Goal: Transaction & Acquisition: Obtain resource

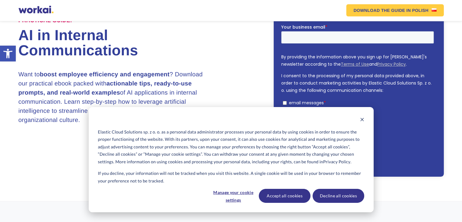
scroll to position [91, 0]
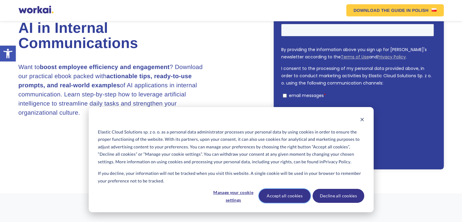
drag, startPoint x: 272, startPoint y: 193, endPoint x: 336, endPoint y: 195, distance: 64.1
click at [341, 189] on div "Accept all cookies Decline all cookies" at bounding box center [311, 196] width 105 height 14
click at [364, 117] on div "Elastic Cloud Solutions sp. z o. o. as a personal data administrator processes …" at bounding box center [231, 159] width 285 height 105
click at [364, 117] on icon "Dismiss cookie banner" at bounding box center [362, 119] width 4 height 4
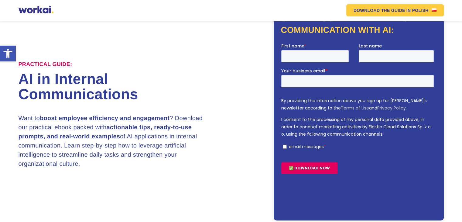
scroll to position [30, 0]
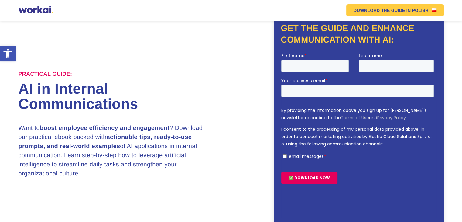
click at [312, 156] on p "email messages" at bounding box center [305, 156] width 35 height 6
click at [286, 156] on input "email messages *" at bounding box center [284, 156] width 4 height 4
checkbox input "true"
click at [313, 71] on input "First name *" at bounding box center [314, 66] width 67 height 12
type input "Nguyễn"
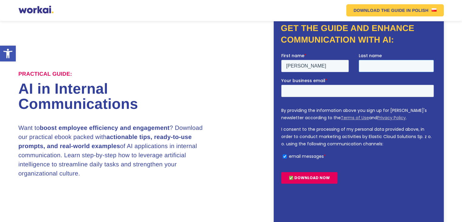
type input "Duy"
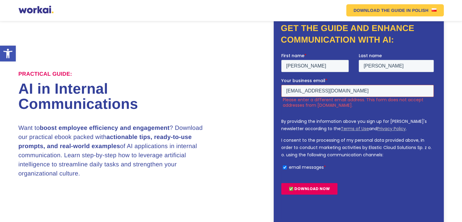
drag, startPoint x: 341, startPoint y: 90, endPoint x: 295, endPoint y: 95, distance: 45.8
click at [295, 95] on input "duyng2705@gmail.com" at bounding box center [357, 91] width 152 height 12
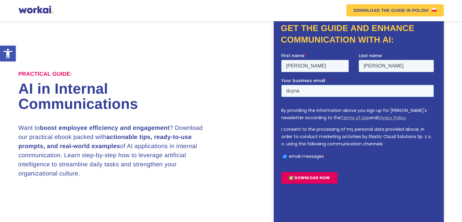
type input "duyna19164@sacombank.com"
click at [309, 178] on input "✅ DOWNLOAD NOW" at bounding box center [309, 178] width 56 height 12
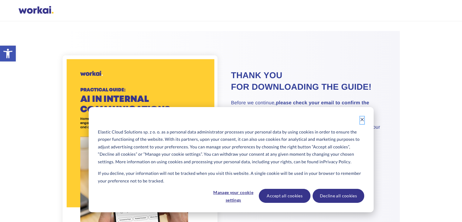
click at [360, 117] on icon "Dismiss cookie banner" at bounding box center [362, 119] width 4 height 4
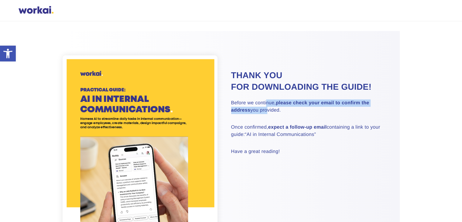
drag, startPoint x: 265, startPoint y: 109, endPoint x: 266, endPoint y: 116, distance: 7.0
click at [266, 114] on p "Before we continue, please check your email to confirm the address you provided." at bounding box center [307, 106] width 153 height 15
click at [267, 114] on p "Before we continue, please check your email to confirm the address you provided." at bounding box center [307, 106] width 153 height 15
drag, startPoint x: 268, startPoint y: 110, endPoint x: 271, endPoint y: 124, distance: 13.9
click at [271, 124] on div "Thank you for downloading the guide! Before we continue, please check your emai…" at bounding box center [307, 113] width 153 height 86
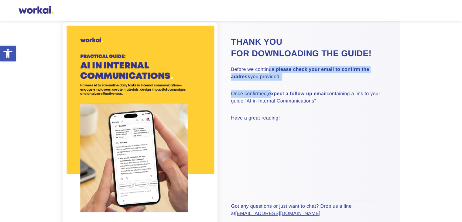
scroll to position [22, 0]
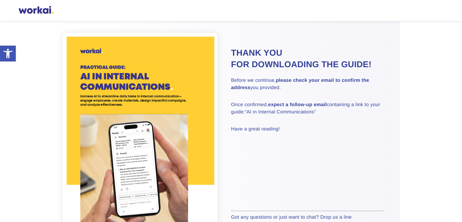
click at [347, 139] on div "Thank you for downloading the guide! Before we continue, please check your emai…" at bounding box center [315, 142] width 168 height 191
